Goal: Information Seeking & Learning: Learn about a topic

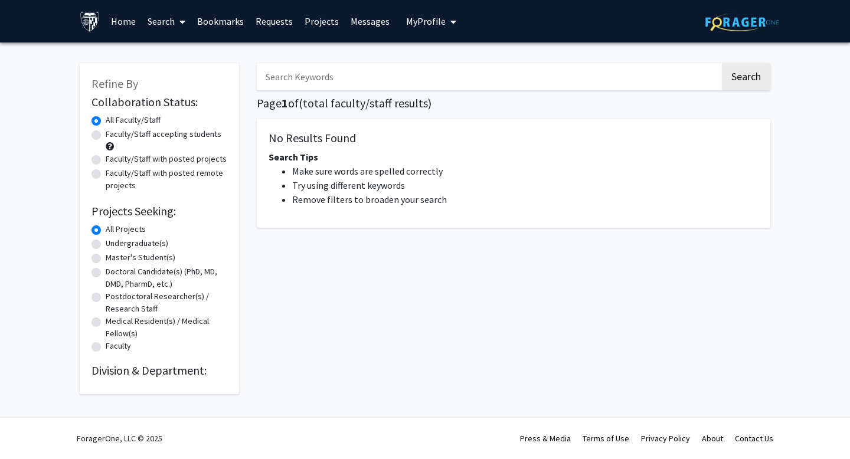
click at [384, 76] on input "Search Keywords" at bounding box center [488, 76] width 463 height 27
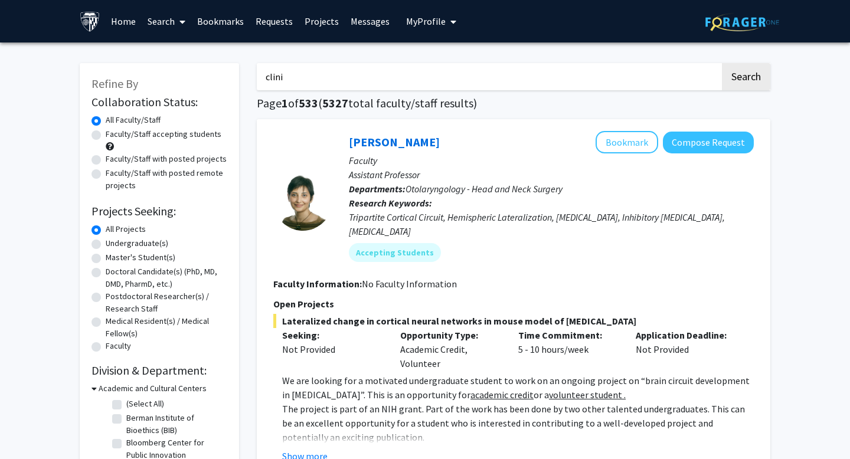
type input "clini"
click at [234, 123] on div "Refine By Collaboration Status: Collaboration Status All Faculty/Staff Collabor…" at bounding box center [159, 380] width 159 height 635
click at [192, 139] on label "Faculty/Staff accepting students" at bounding box center [164, 134] width 116 height 12
click at [113, 136] on input "Faculty/Staff accepting students" at bounding box center [110, 132] width 8 height 8
radio input "true"
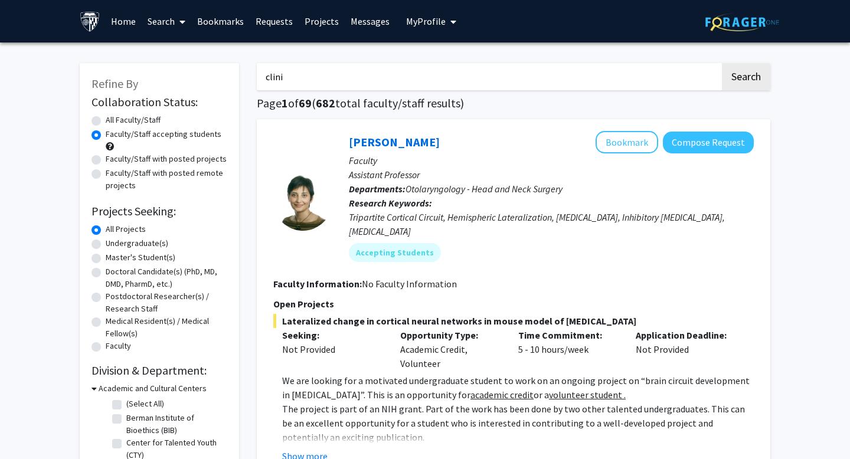
click at [191, 158] on label "Faculty/Staff with posted projects" at bounding box center [166, 159] width 121 height 12
click at [113, 158] on input "Faculty/Staff with posted projects" at bounding box center [110, 157] width 8 height 8
radio input "true"
click at [190, 179] on label "Faculty/Staff with posted remote projects" at bounding box center [167, 179] width 122 height 25
click at [113, 175] on input "Faculty/Staff with posted remote projects" at bounding box center [110, 171] width 8 height 8
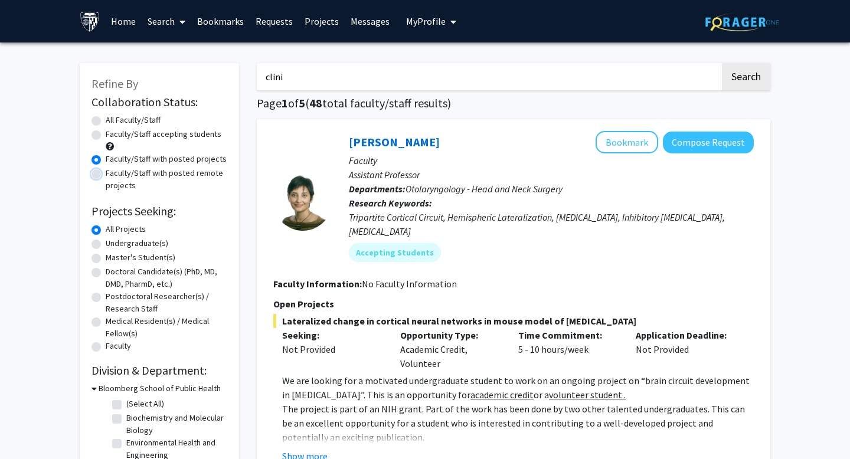
radio input "true"
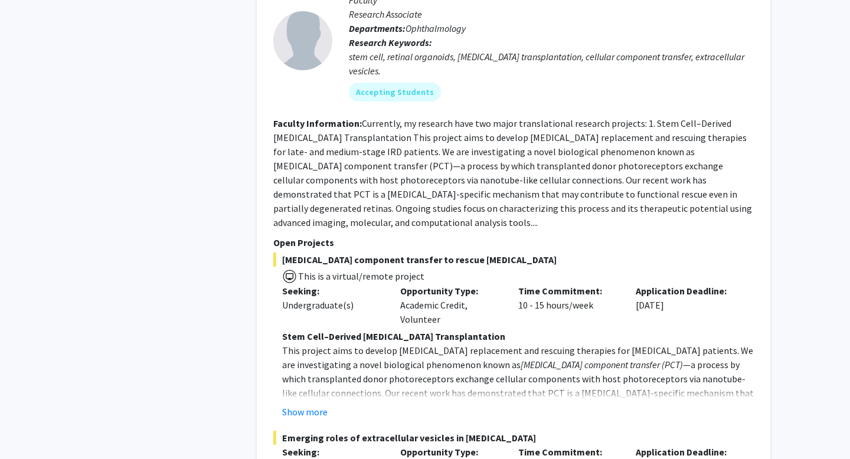
scroll to position [4141, 0]
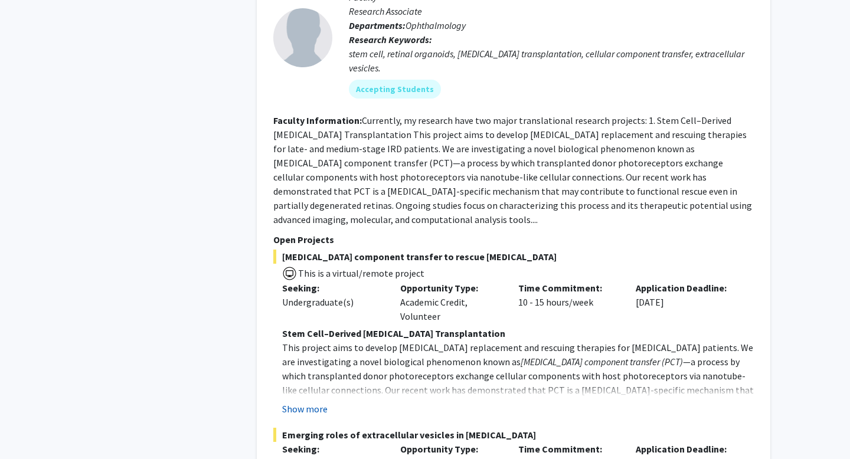
click at [322, 402] on button "Show more" at bounding box center [304, 409] width 45 height 14
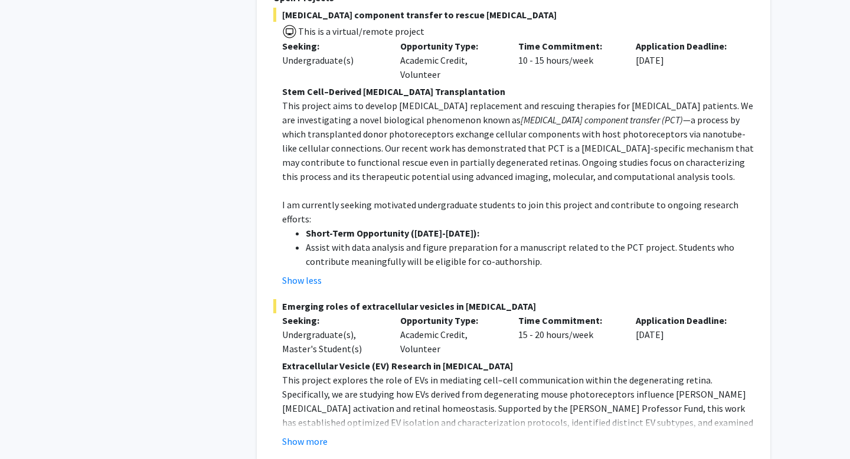
scroll to position [4422, 0]
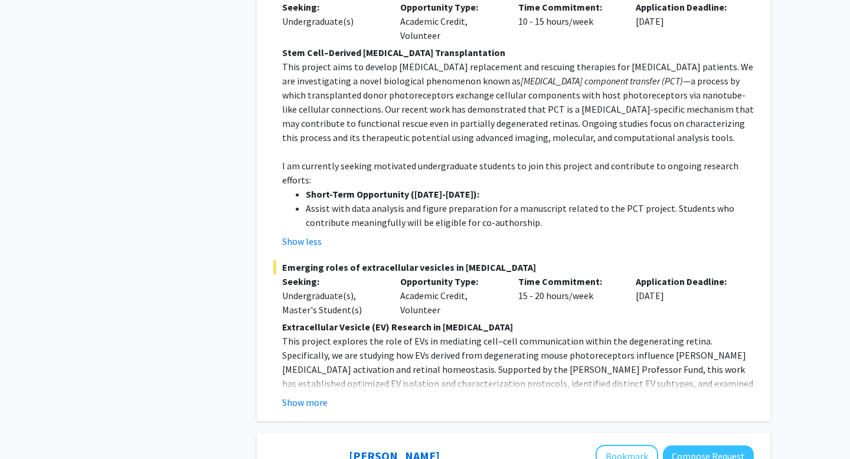
click at [310, 325] on div "[PERSON_NAME] Bookmark Compose Request Faculty Research Associate Departments: …" at bounding box center [513, 48] width 513 height 747
click at [313, 395] on button "Show more" at bounding box center [304, 402] width 45 height 14
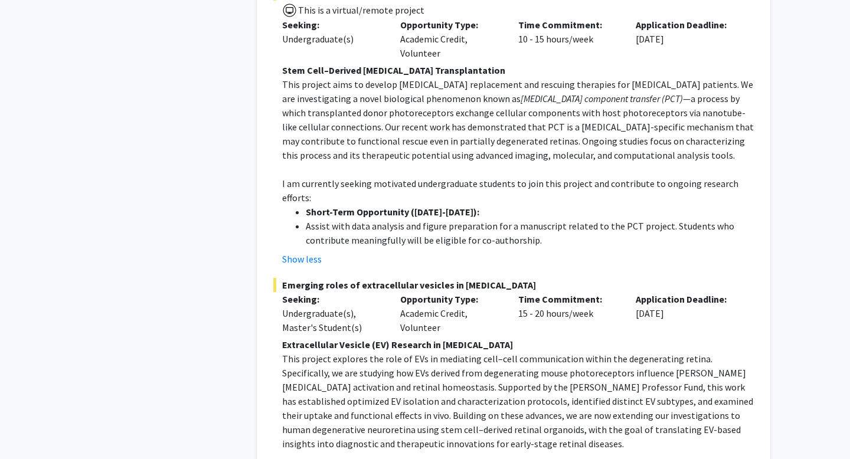
scroll to position [4406, 0]
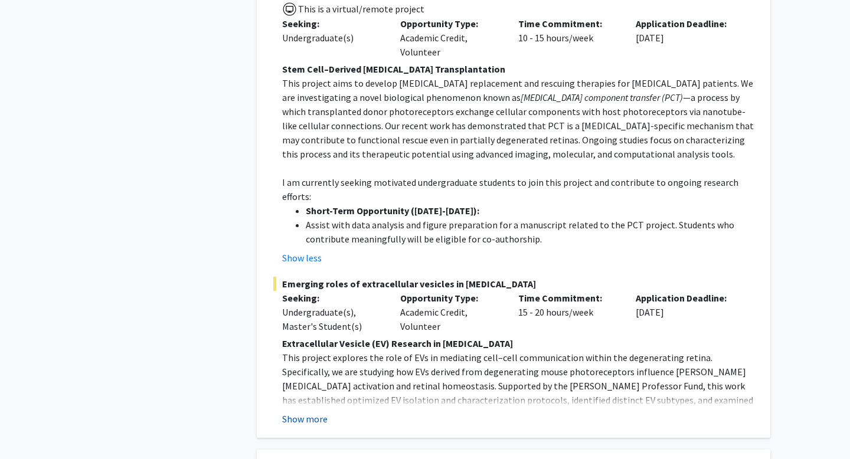
click at [317, 412] on button "Show more" at bounding box center [304, 419] width 45 height 14
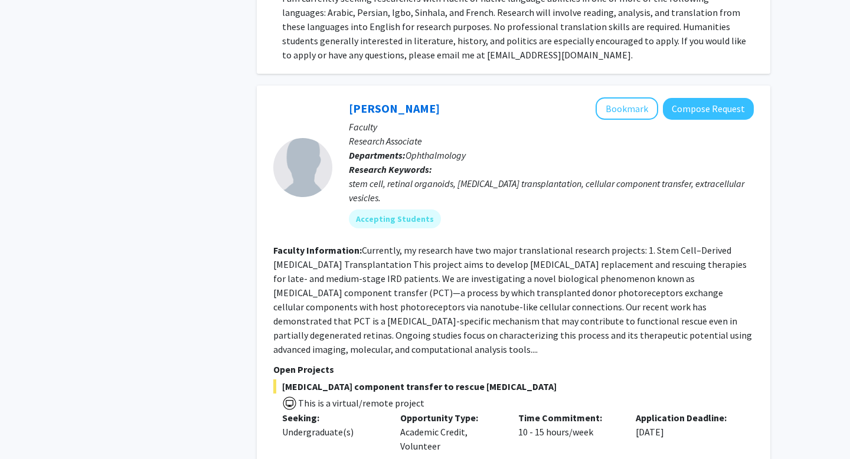
scroll to position [4013, 0]
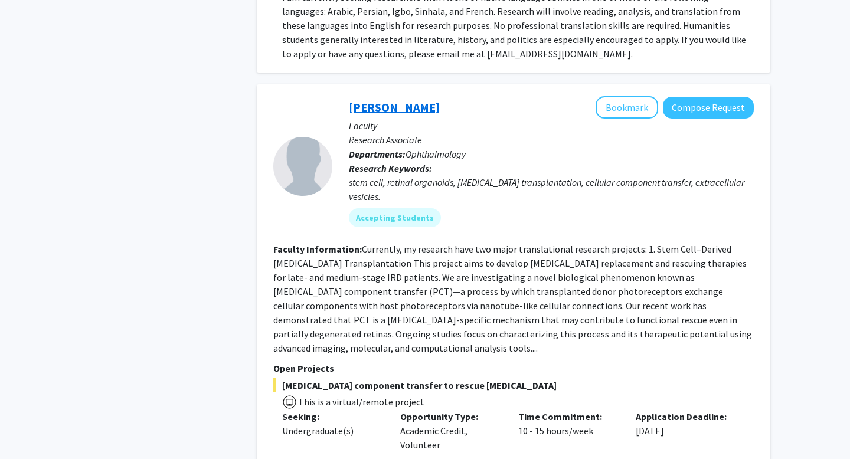
click at [383, 100] on link "[PERSON_NAME]" at bounding box center [394, 107] width 91 height 15
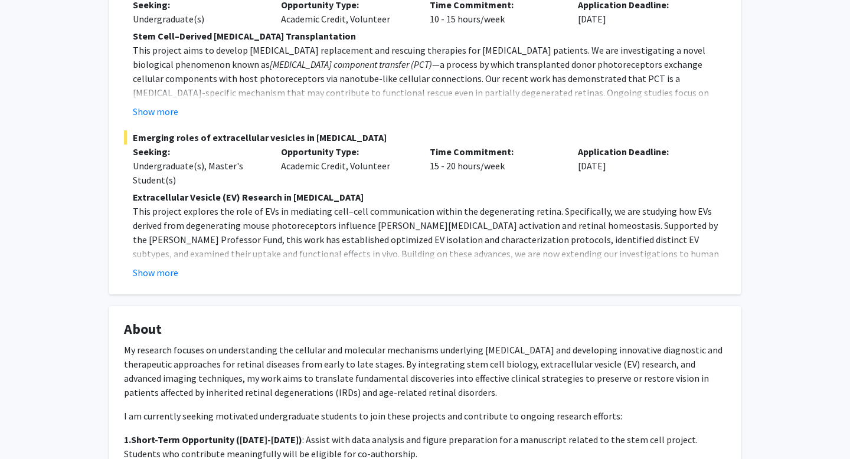
scroll to position [276, 0]
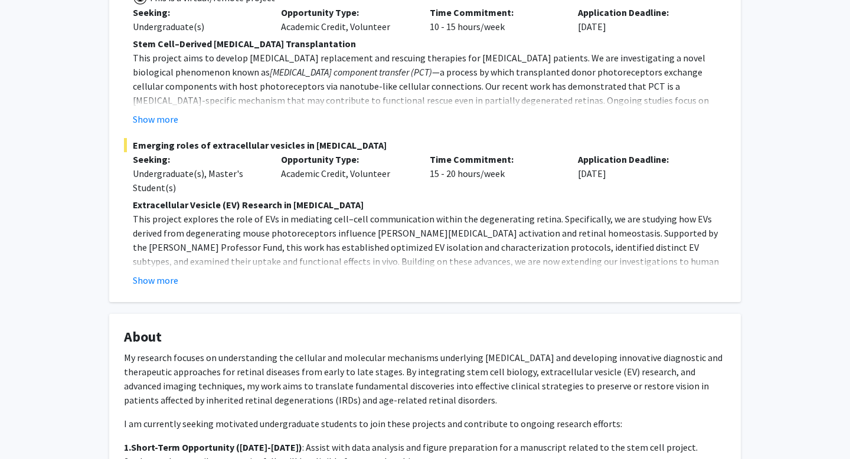
click at [159, 127] on fg-project-list "[MEDICAL_DATA] component transfer to rescue [MEDICAL_DATA] This is a virtual/re…" at bounding box center [425, 131] width 602 height 313
click at [163, 124] on button "Show more" at bounding box center [155, 119] width 45 height 14
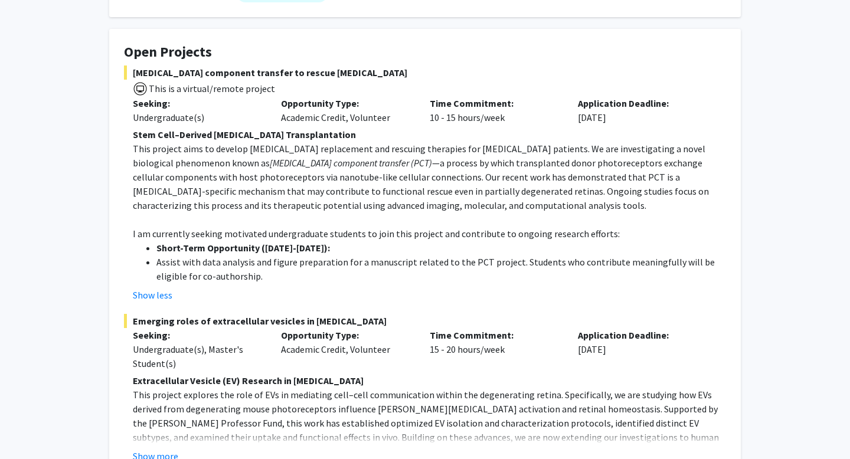
scroll to position [187, 0]
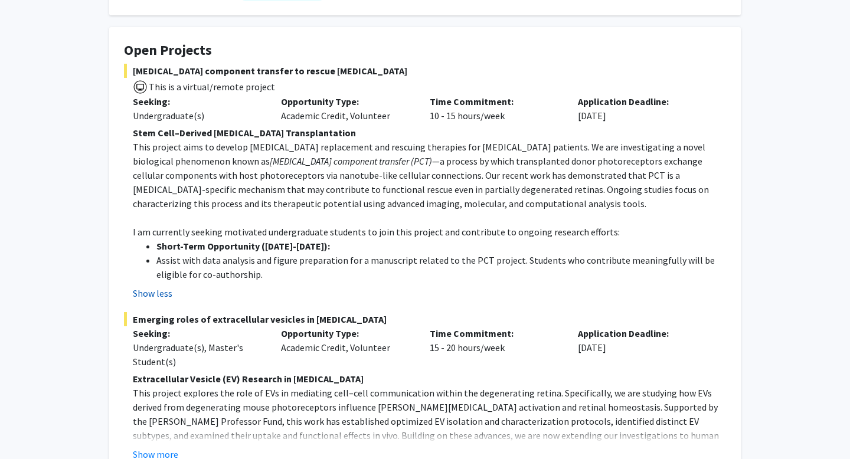
click at [142, 292] on button "Show less" at bounding box center [153, 293] width 40 height 14
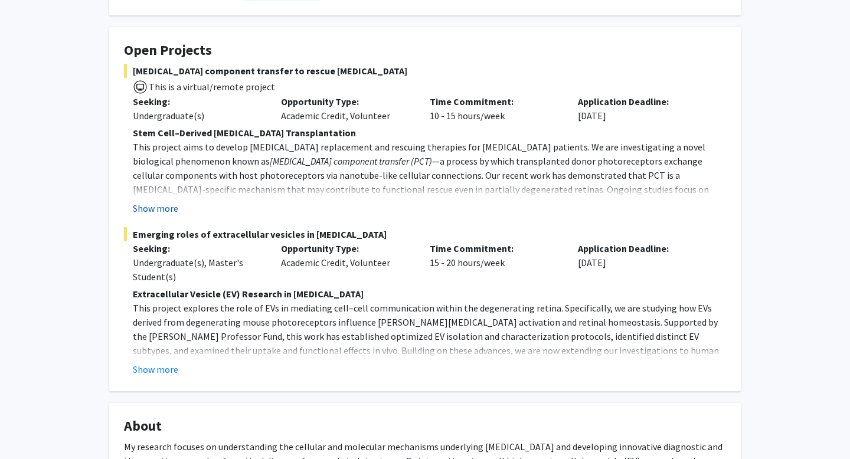
click at [155, 213] on button "Show more" at bounding box center [155, 208] width 45 height 14
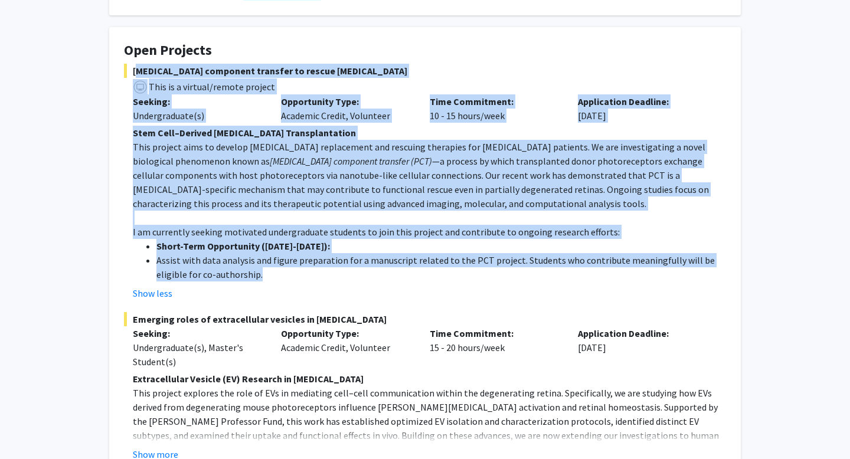
drag, startPoint x: 262, startPoint y: 271, endPoint x: 130, endPoint y: 64, distance: 245.4
click at [130, 64] on div "[MEDICAL_DATA] component transfer to rescue [MEDICAL_DATA] This is a virtual/re…" at bounding box center [425, 182] width 602 height 237
copy div "Loremipsumdol sitametco adipisci el seddoe tempori utlaboreetdo Magn al e admin…"
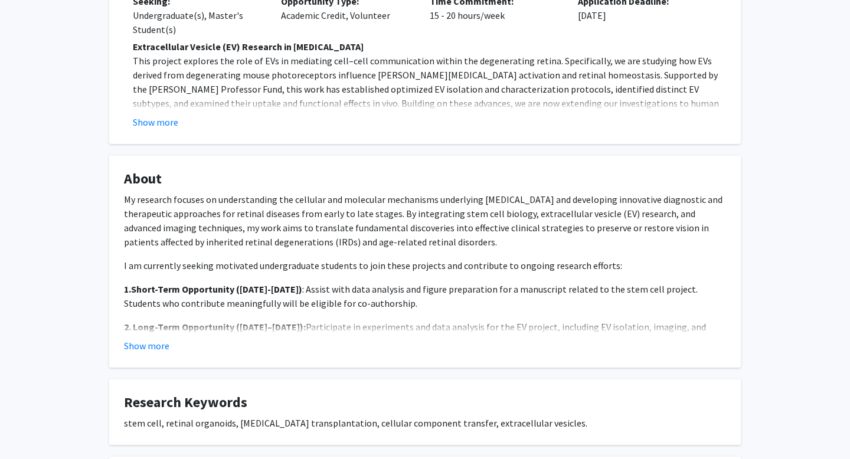
scroll to position [434, 0]
click at [374, 204] on p "My research focuses on understanding the cellular and molecular mechanisms unde…" at bounding box center [425, 221] width 602 height 57
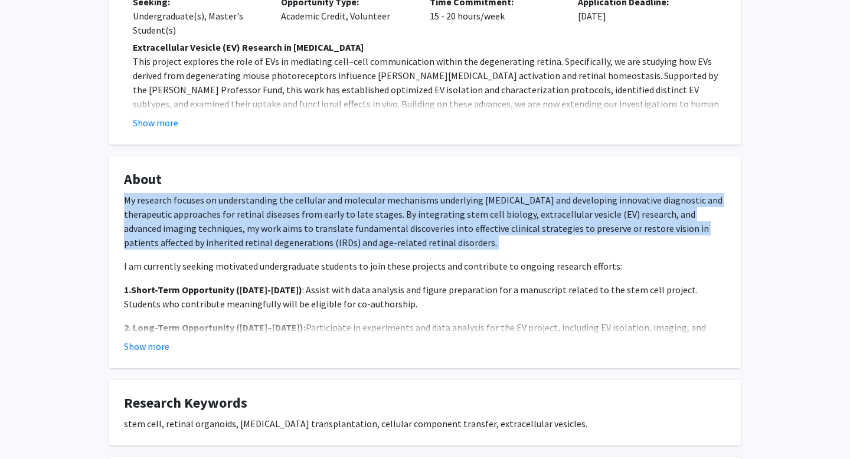
click at [374, 204] on p "My research focuses on understanding the cellular and molecular mechanisms unde…" at bounding box center [425, 221] width 602 height 57
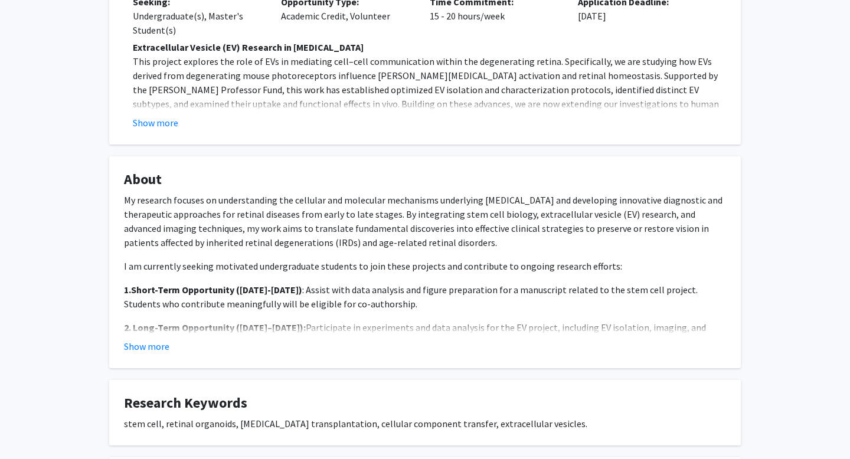
click at [178, 356] on fg-card "About My research focuses on understanding the cellular and molecular mechanism…" at bounding box center [424, 262] width 631 height 212
click at [157, 355] on fg-card "About My research focuses on understanding the cellular and molecular mechanism…" at bounding box center [424, 262] width 631 height 212
click at [155, 350] on button "Show more" at bounding box center [146, 346] width 45 height 14
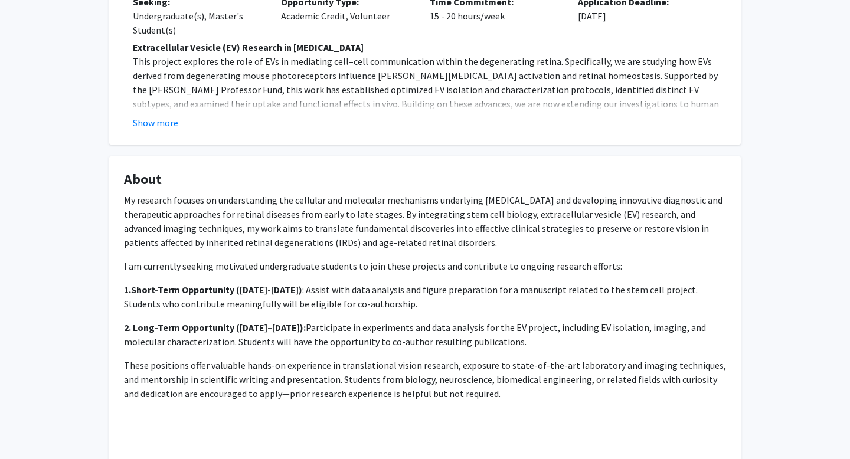
click at [161, 338] on p "2. Long-Term Opportunity (Mar–Aug, 2026): Participate in experiments and data a…" at bounding box center [425, 334] width 602 height 28
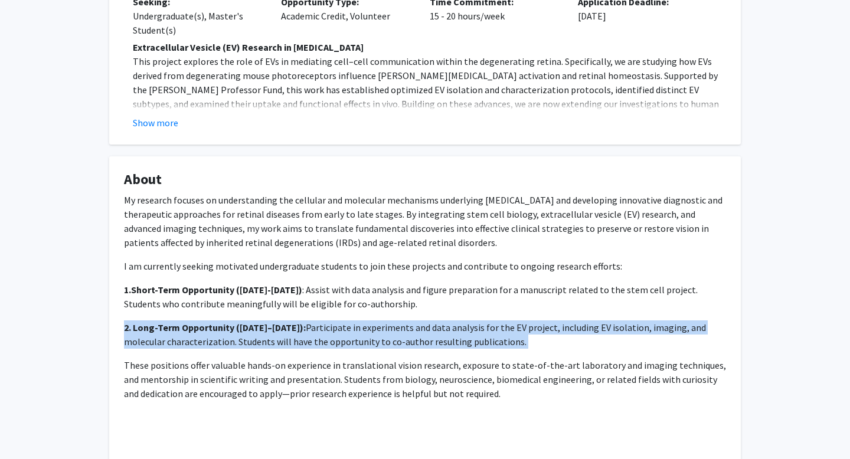
click at [161, 338] on p "2. Long-Term Opportunity (Mar–Aug, 2026): Participate in experiments and data a…" at bounding box center [425, 334] width 602 height 28
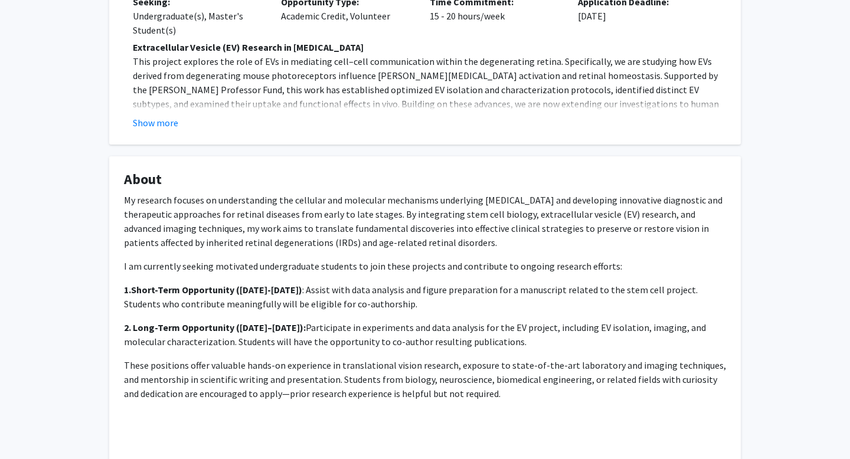
click at [205, 288] on strong "Short-Term Opportunity ([DATE]-[DATE])" at bounding box center [216, 290] width 171 height 12
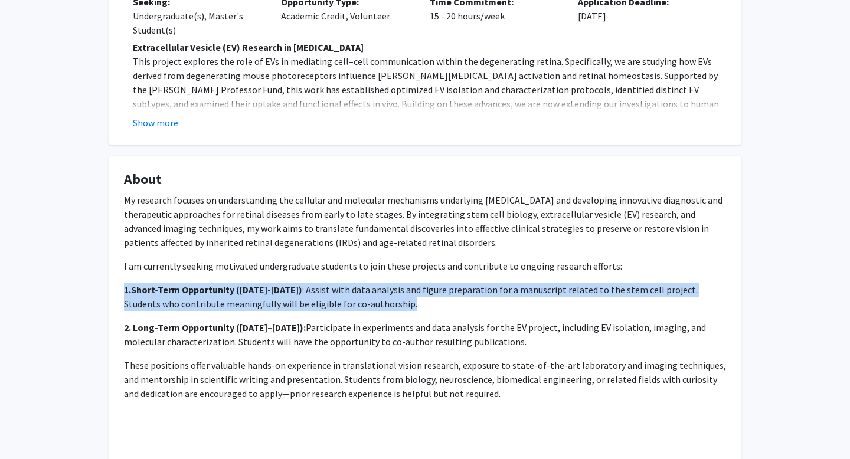
click at [205, 288] on strong "Short-Term Opportunity ([DATE]-[DATE])" at bounding box center [216, 290] width 171 height 12
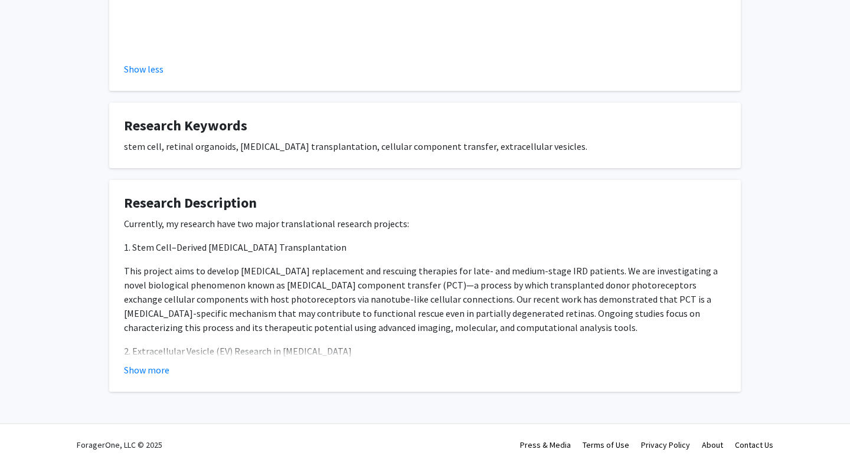
scroll to position [864, 0]
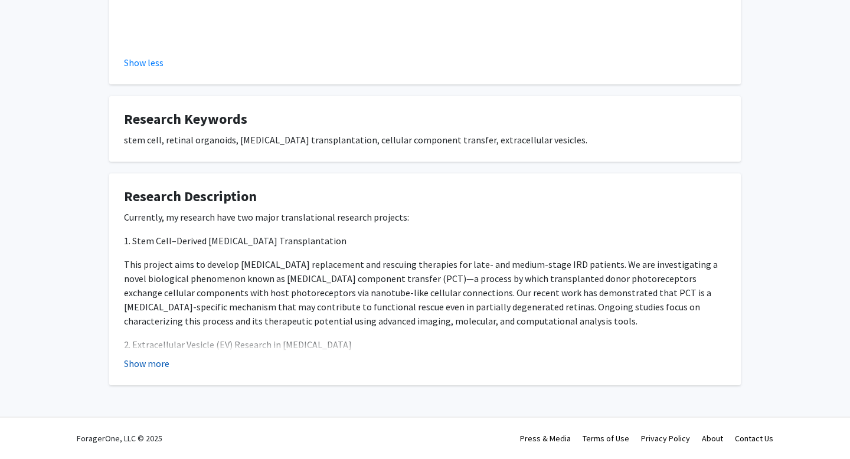
click at [148, 362] on button "Show more" at bounding box center [146, 363] width 45 height 14
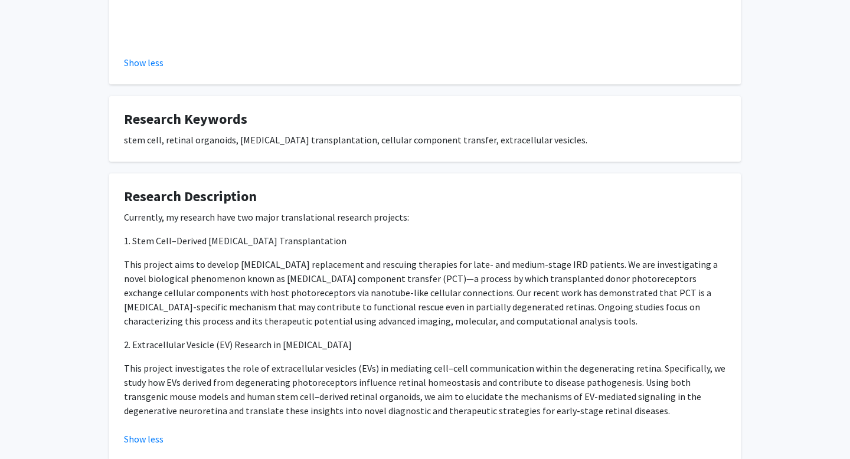
click at [244, 257] on p "This project aims to develop [MEDICAL_DATA] replacement and rescuing therapies …" at bounding box center [425, 292] width 602 height 71
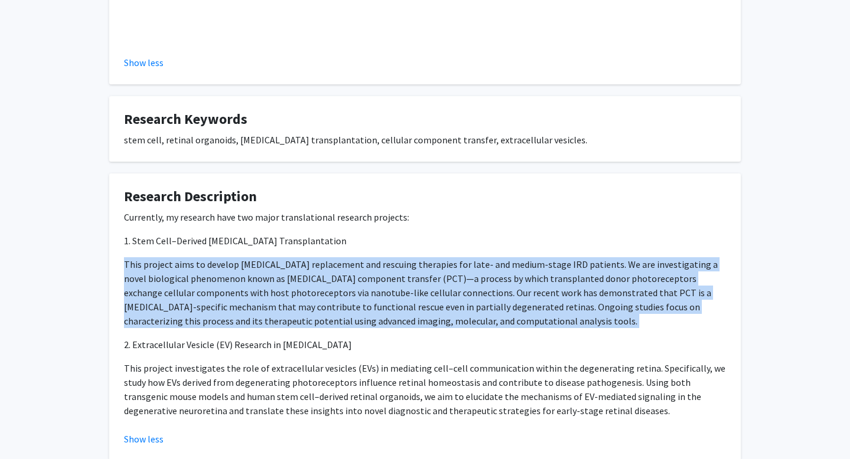
click at [244, 257] on p "This project aims to develop [MEDICAL_DATA] replacement and rescuing therapies …" at bounding box center [425, 292] width 602 height 71
click at [242, 273] on p "This project aims to develop [MEDICAL_DATA] replacement and rescuing therapies …" at bounding box center [425, 292] width 602 height 71
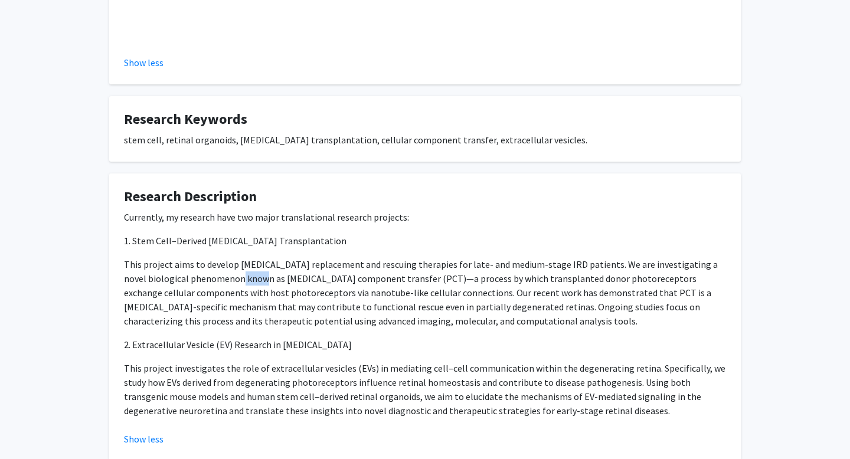
click at [242, 273] on p "This project aims to develop [MEDICAL_DATA] replacement and rescuing therapies …" at bounding box center [425, 292] width 602 height 71
click at [381, 275] on p "This project aims to develop [MEDICAL_DATA] replacement and rescuing therapies …" at bounding box center [425, 292] width 602 height 71
click at [378, 275] on p "This project aims to develop [MEDICAL_DATA] replacement and rescuing therapies …" at bounding box center [425, 292] width 602 height 71
click at [503, 284] on p "This project aims to develop [MEDICAL_DATA] replacement and rescuing therapies …" at bounding box center [425, 292] width 602 height 71
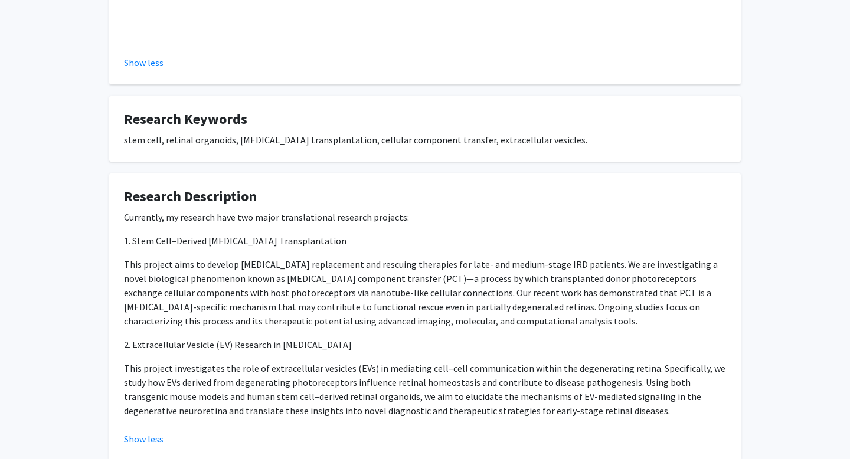
click at [257, 293] on p "This project aims to develop [MEDICAL_DATA] replacement and rescuing therapies …" at bounding box center [425, 292] width 602 height 71
click at [319, 293] on p "This project aims to develop [MEDICAL_DATA] replacement and rescuing therapies …" at bounding box center [425, 292] width 602 height 71
click at [385, 292] on p "This project aims to develop [MEDICAL_DATA] replacement and rescuing therapies …" at bounding box center [425, 292] width 602 height 71
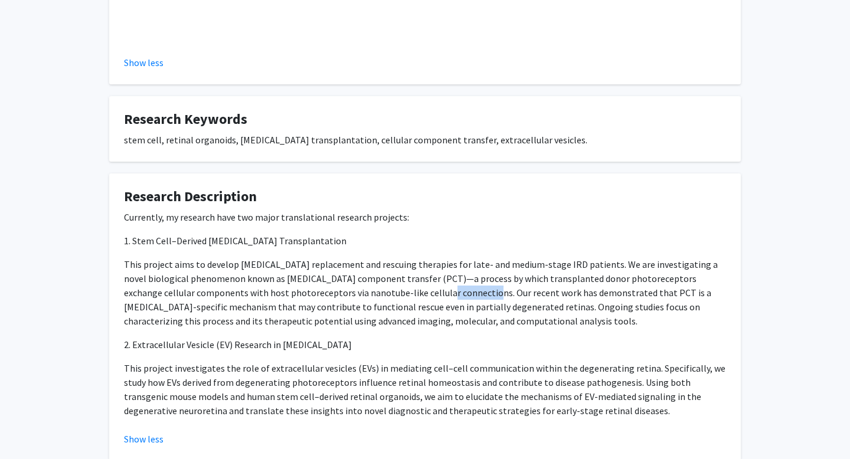
click at [385, 292] on p "This project aims to develop [MEDICAL_DATA] replacement and rescuing therapies …" at bounding box center [425, 292] width 602 height 71
click at [482, 290] on p "This project aims to develop [MEDICAL_DATA] replacement and rescuing therapies …" at bounding box center [425, 292] width 602 height 71
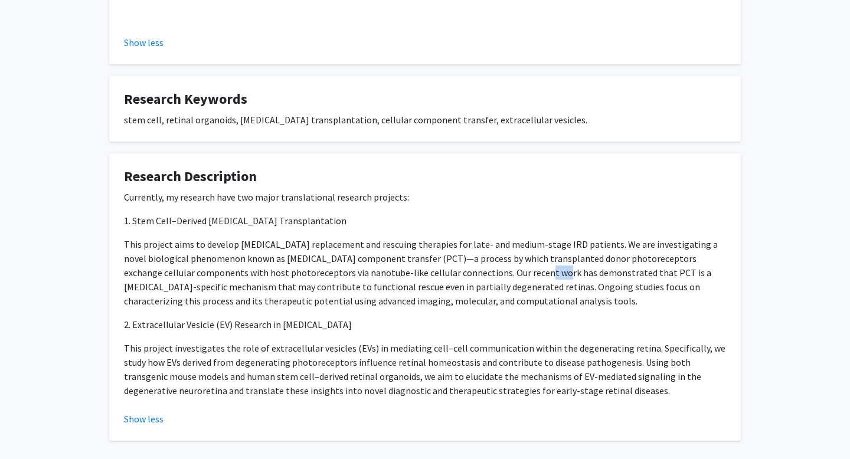
scroll to position [890, 0]
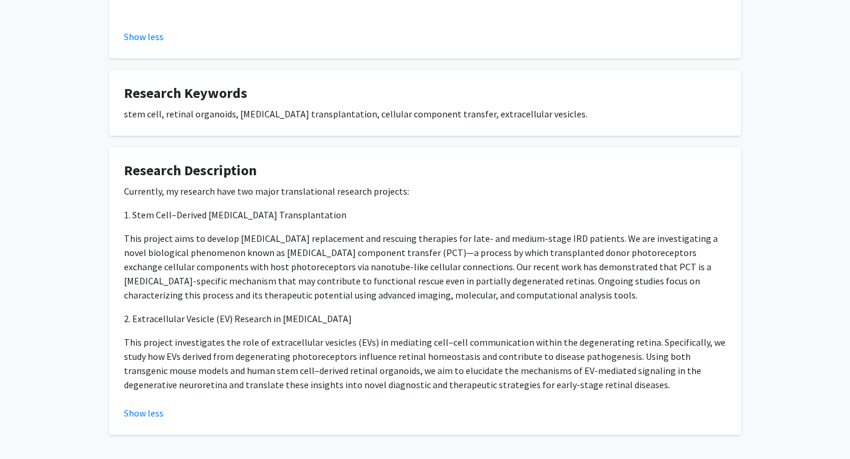
click at [482, 290] on p "This project aims to develop [MEDICAL_DATA] replacement and rescuing therapies …" at bounding box center [425, 266] width 602 height 71
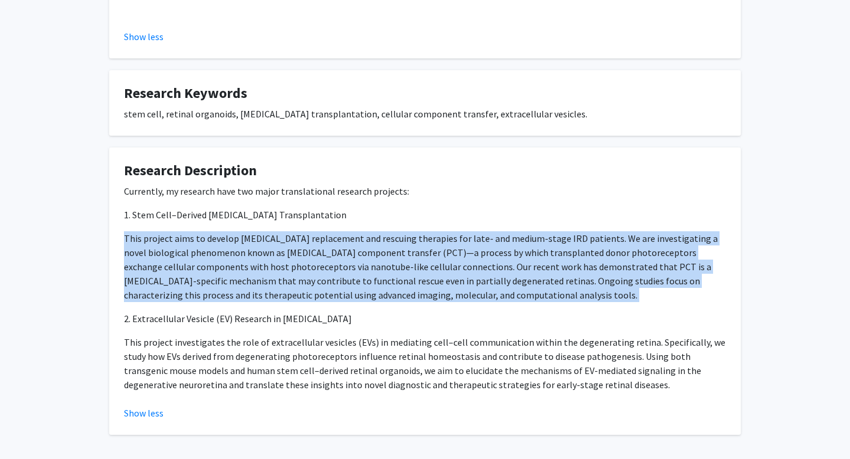
click at [482, 290] on p "This project aims to develop [MEDICAL_DATA] replacement and rescuing therapies …" at bounding box center [425, 266] width 602 height 71
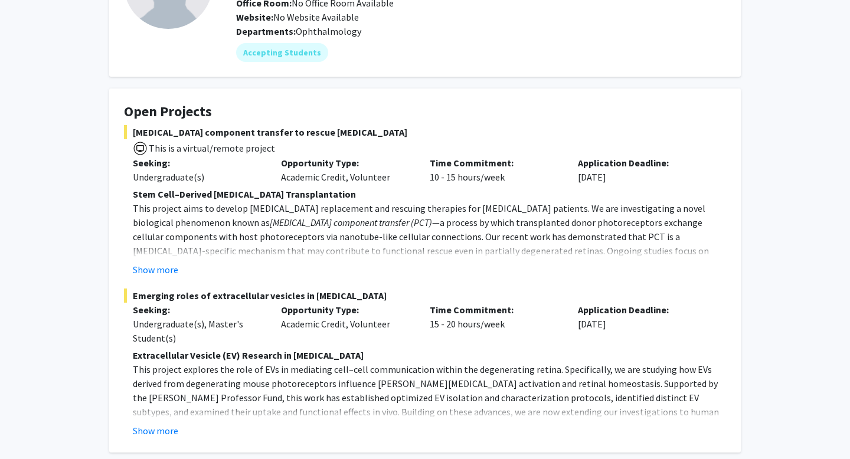
scroll to position [0, 0]
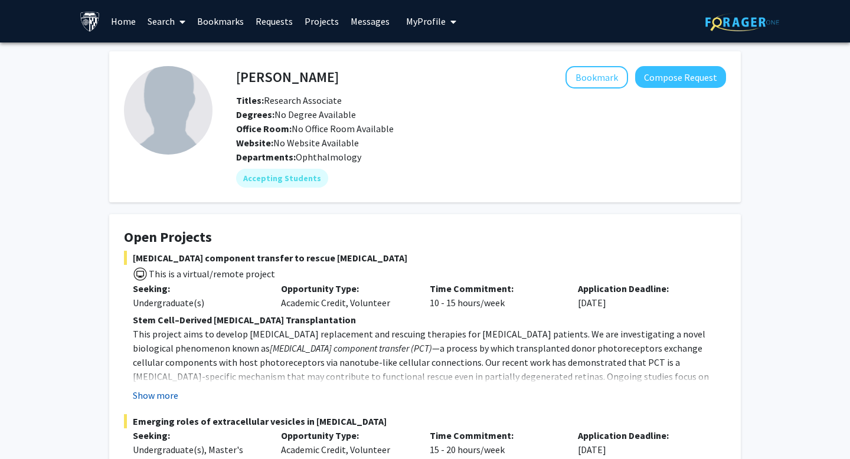
click at [153, 391] on button "Show more" at bounding box center [155, 395] width 45 height 14
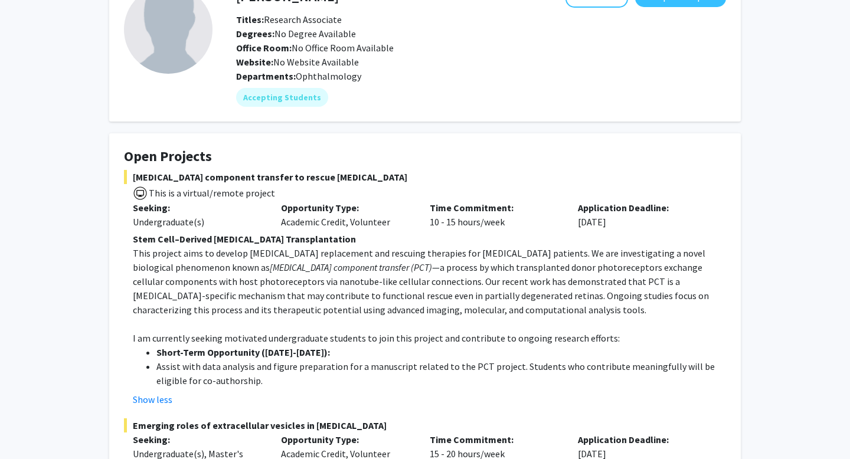
scroll to position [108, 0]
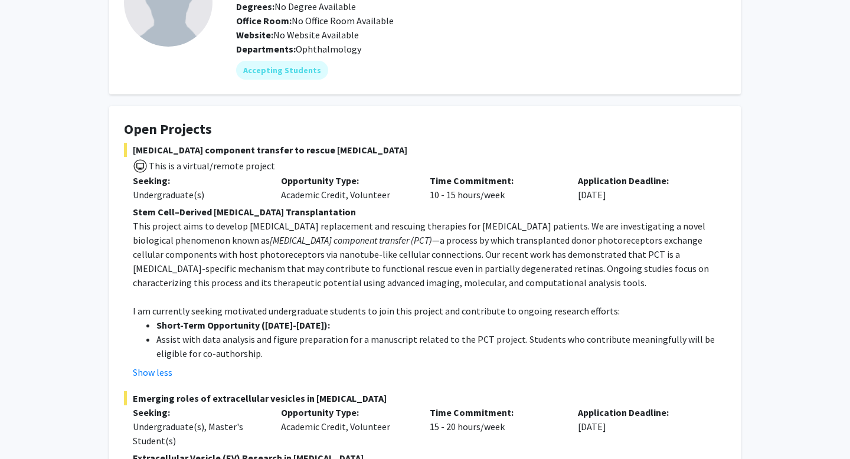
click at [250, 339] on li "Assist with data analysis and figure preparation for a manuscript related to th…" at bounding box center [441, 346] width 570 height 28
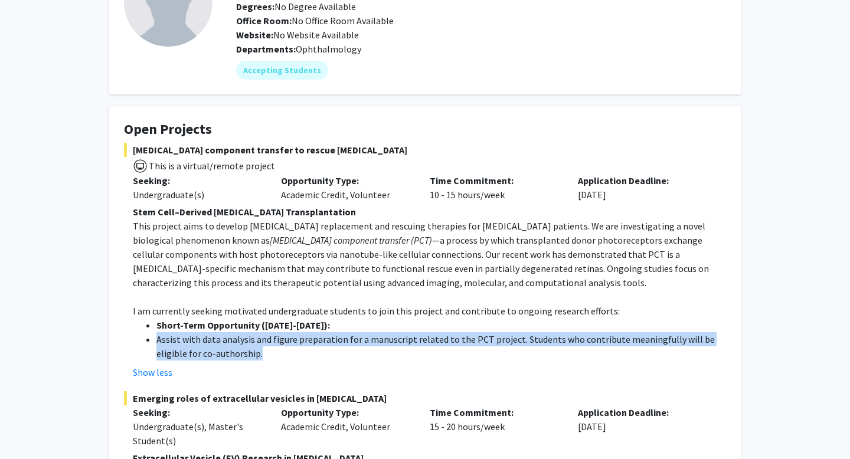
click at [250, 339] on li "Assist with data analysis and figure preparation for a manuscript related to th…" at bounding box center [441, 346] width 570 height 28
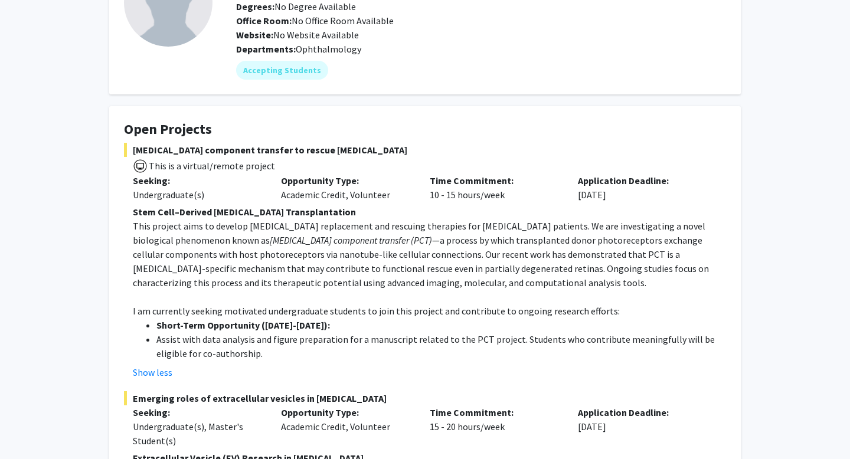
click at [269, 341] on li "Assist with data analysis and figure preparation for a manuscript related to th…" at bounding box center [441, 346] width 570 height 28
click at [326, 336] on li "Assist with data analysis and figure preparation for a manuscript related to th…" at bounding box center [441, 346] width 570 height 28
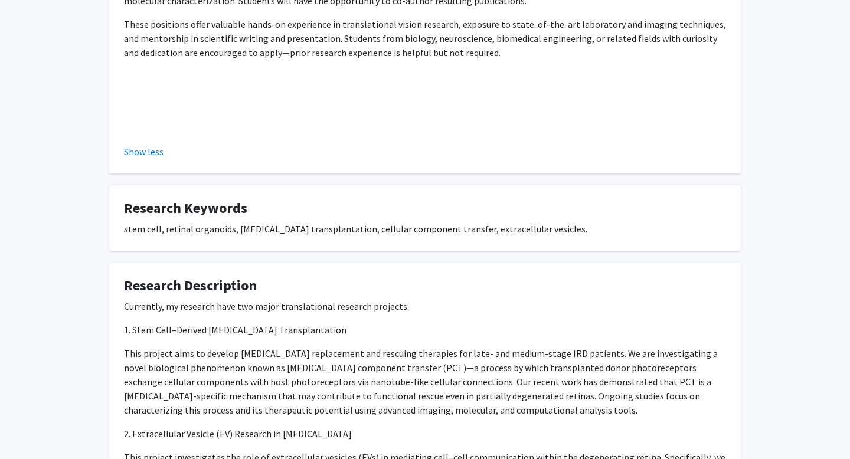
scroll to position [1025, 0]
